Goal: Information Seeking & Learning: Learn about a topic

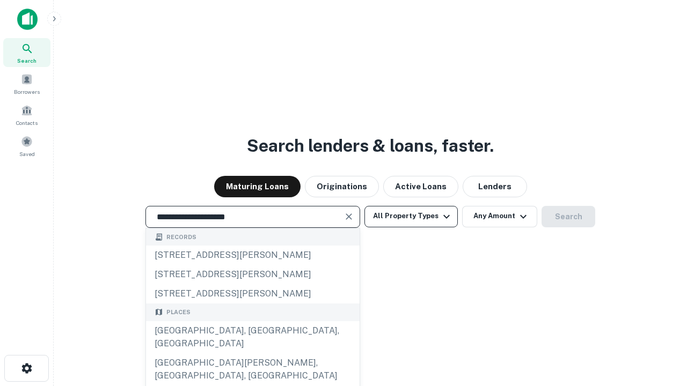
click at [252, 354] on div "Santa Monica, CA, USA" at bounding box center [253, 338] width 214 height 32
click at [411, 216] on button "All Property Types" at bounding box center [410, 216] width 93 height 21
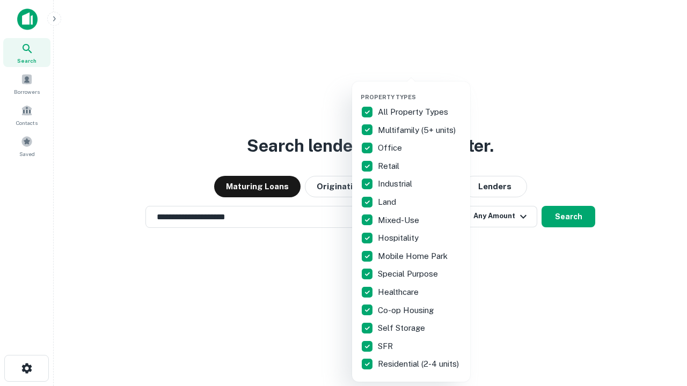
type input "**********"
click at [420, 90] on button "button" at bounding box center [420, 90] width 118 height 1
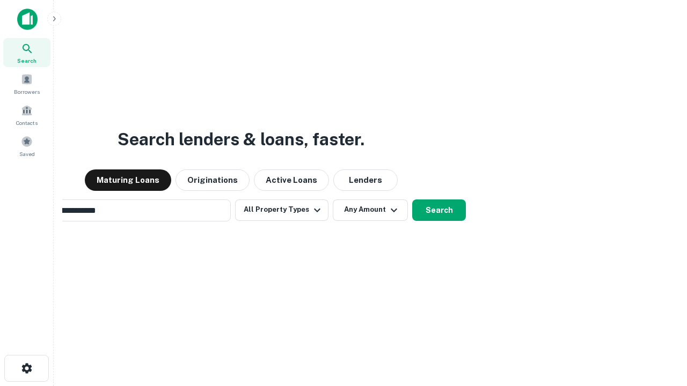
scroll to position [17, 0]
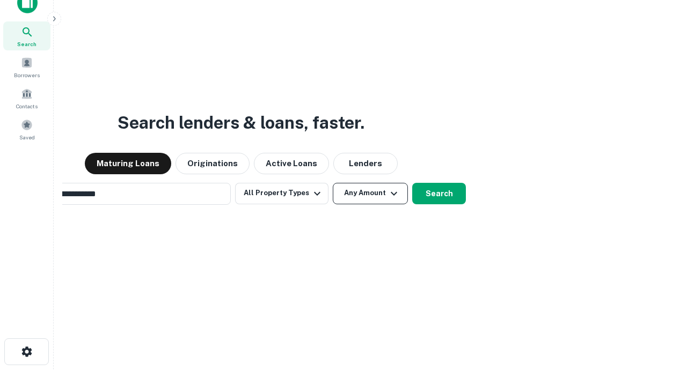
click at [333, 183] on button "Any Amount" at bounding box center [370, 193] width 75 height 21
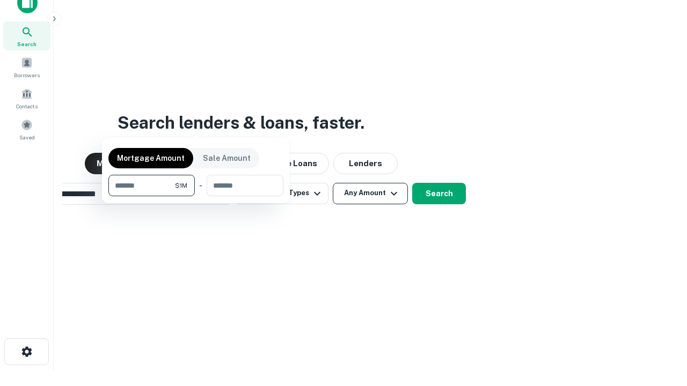
scroll to position [17, 0]
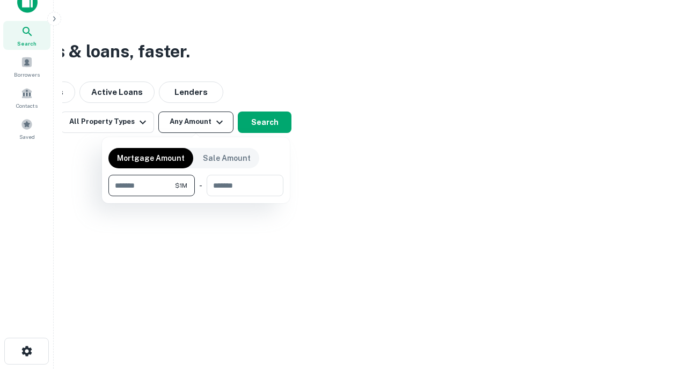
type input "*******"
click at [196, 196] on button "button" at bounding box center [195, 196] width 175 height 1
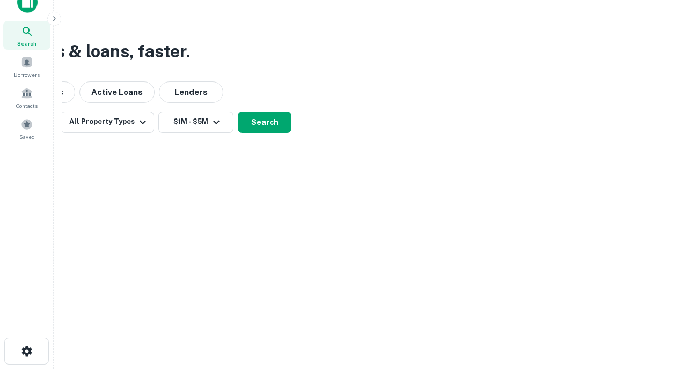
scroll to position [17, 0]
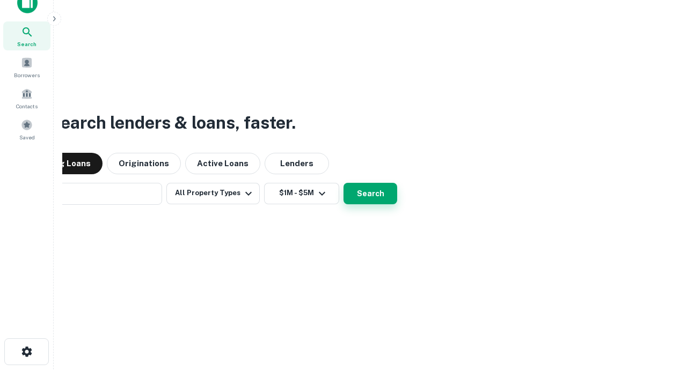
click at [344, 183] on button "Search" at bounding box center [371, 193] width 54 height 21
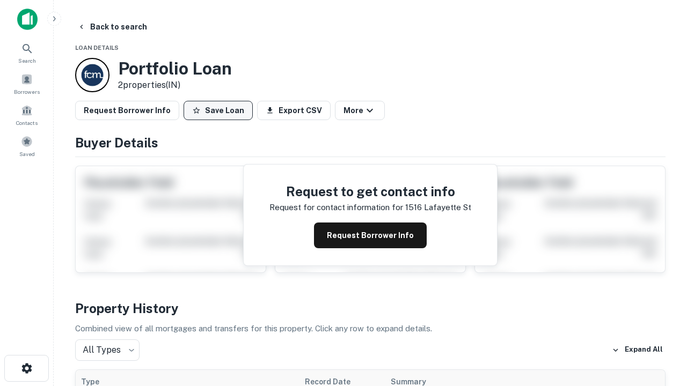
click at [218, 111] on button "Save Loan" at bounding box center [218, 110] width 69 height 19
click at [221, 111] on button "Loan Saved" at bounding box center [221, 110] width 74 height 19
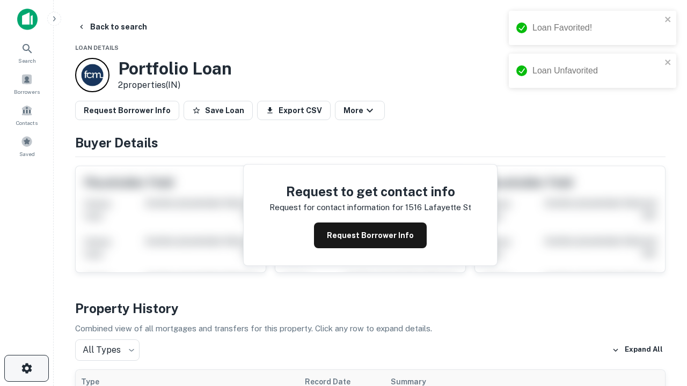
click at [26, 369] on icon "button" at bounding box center [26, 368] width 13 height 13
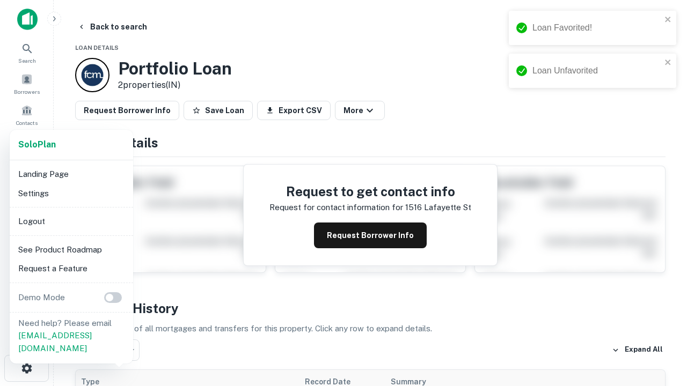
click at [71, 221] on li "Logout" at bounding box center [71, 221] width 115 height 19
